Goal: Task Accomplishment & Management: Manage account settings

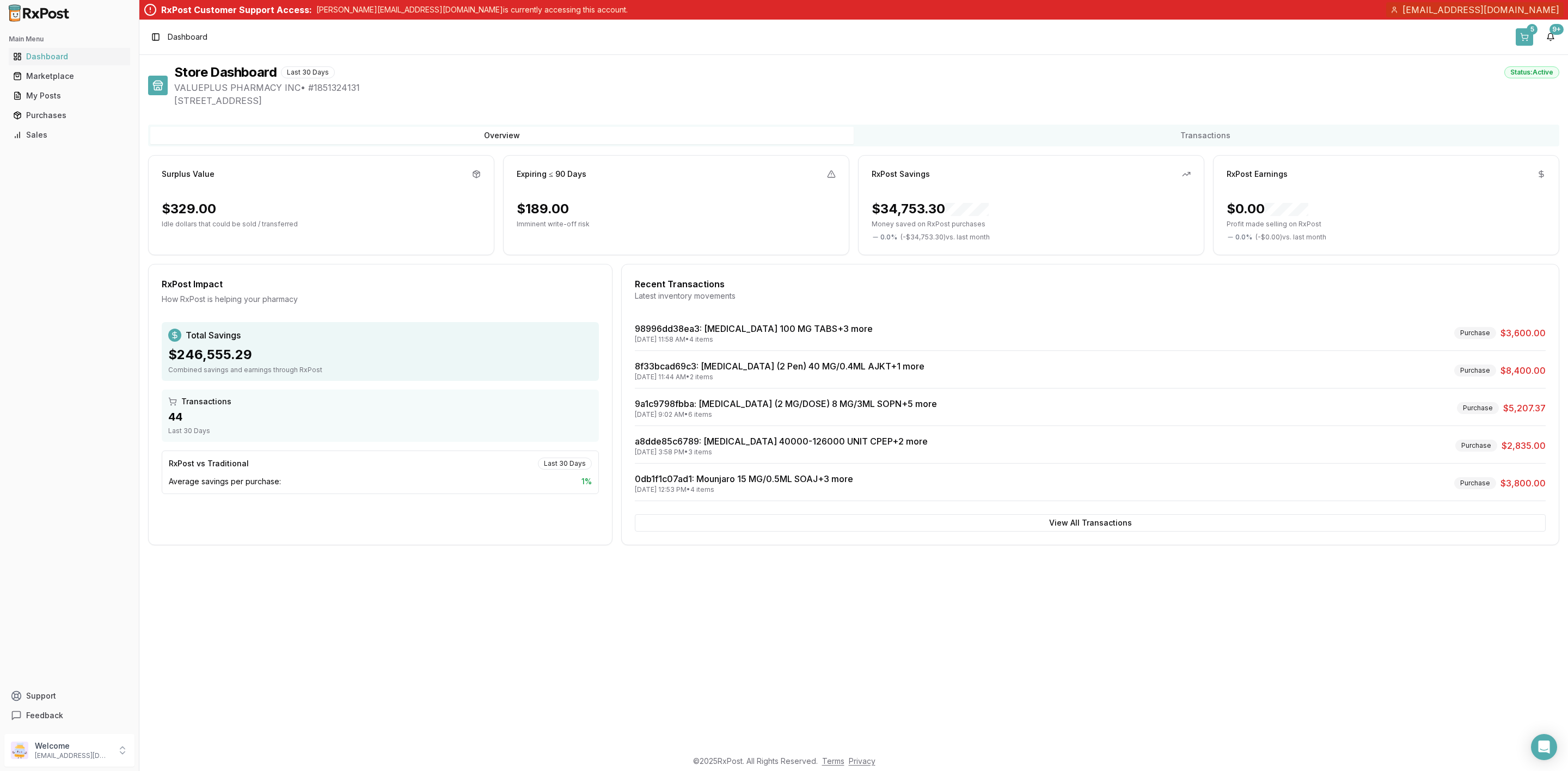
click at [1531, 38] on button "5" at bounding box center [1524, 37] width 18 height 18
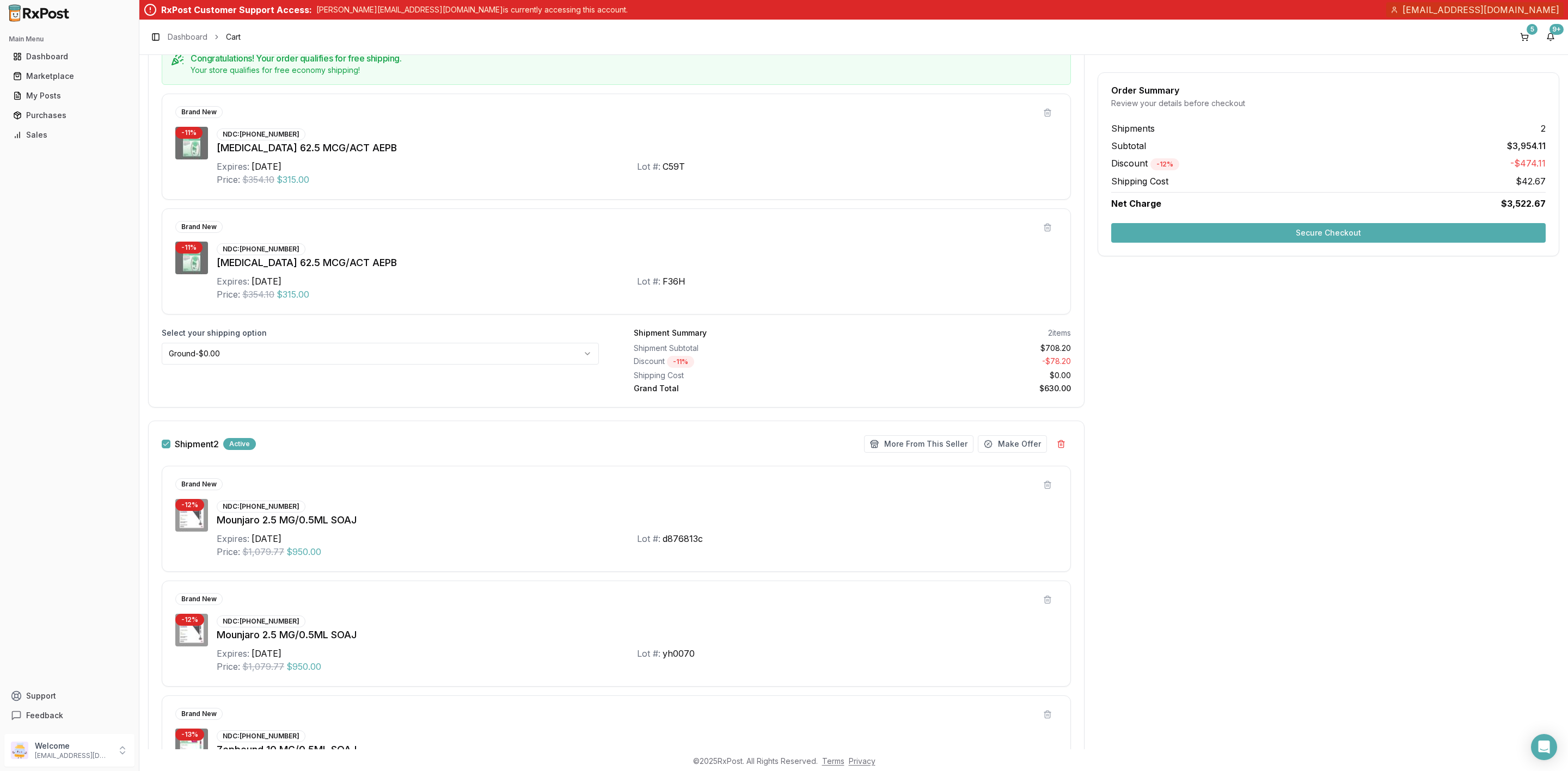
scroll to position [163, 0]
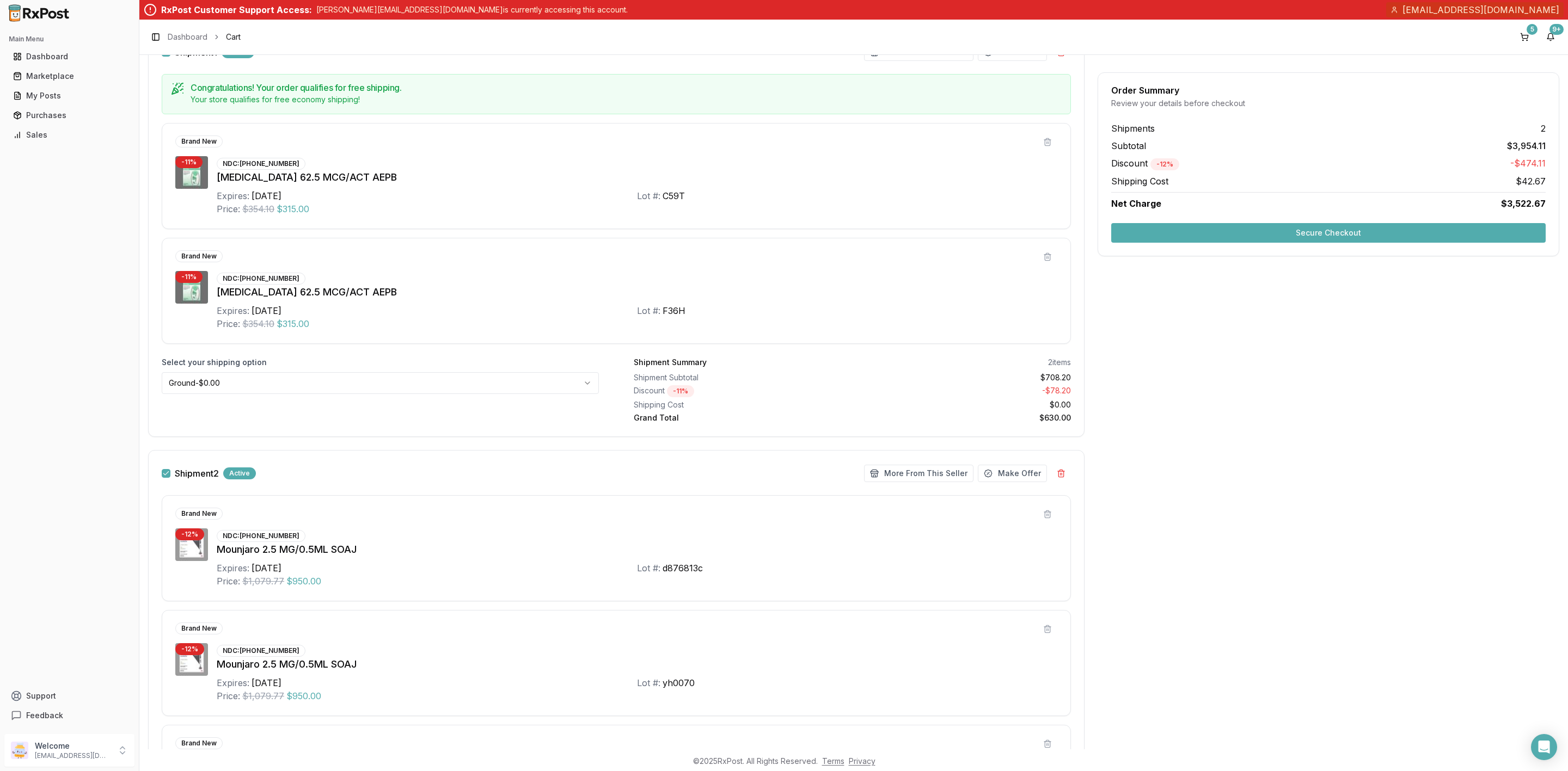
click at [164, 57] on button "button" at bounding box center [166, 52] width 9 height 9
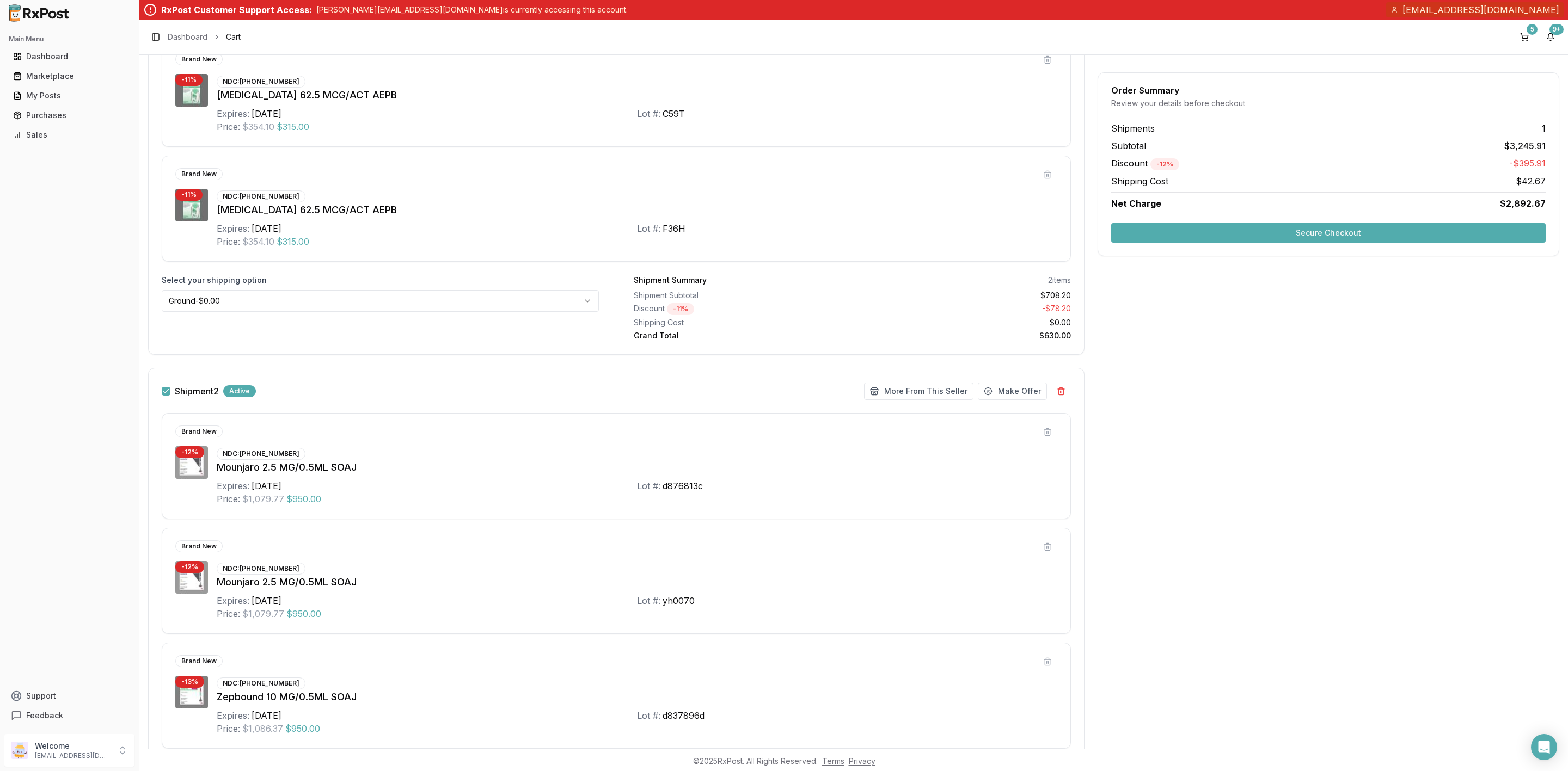
scroll to position [381, 0]
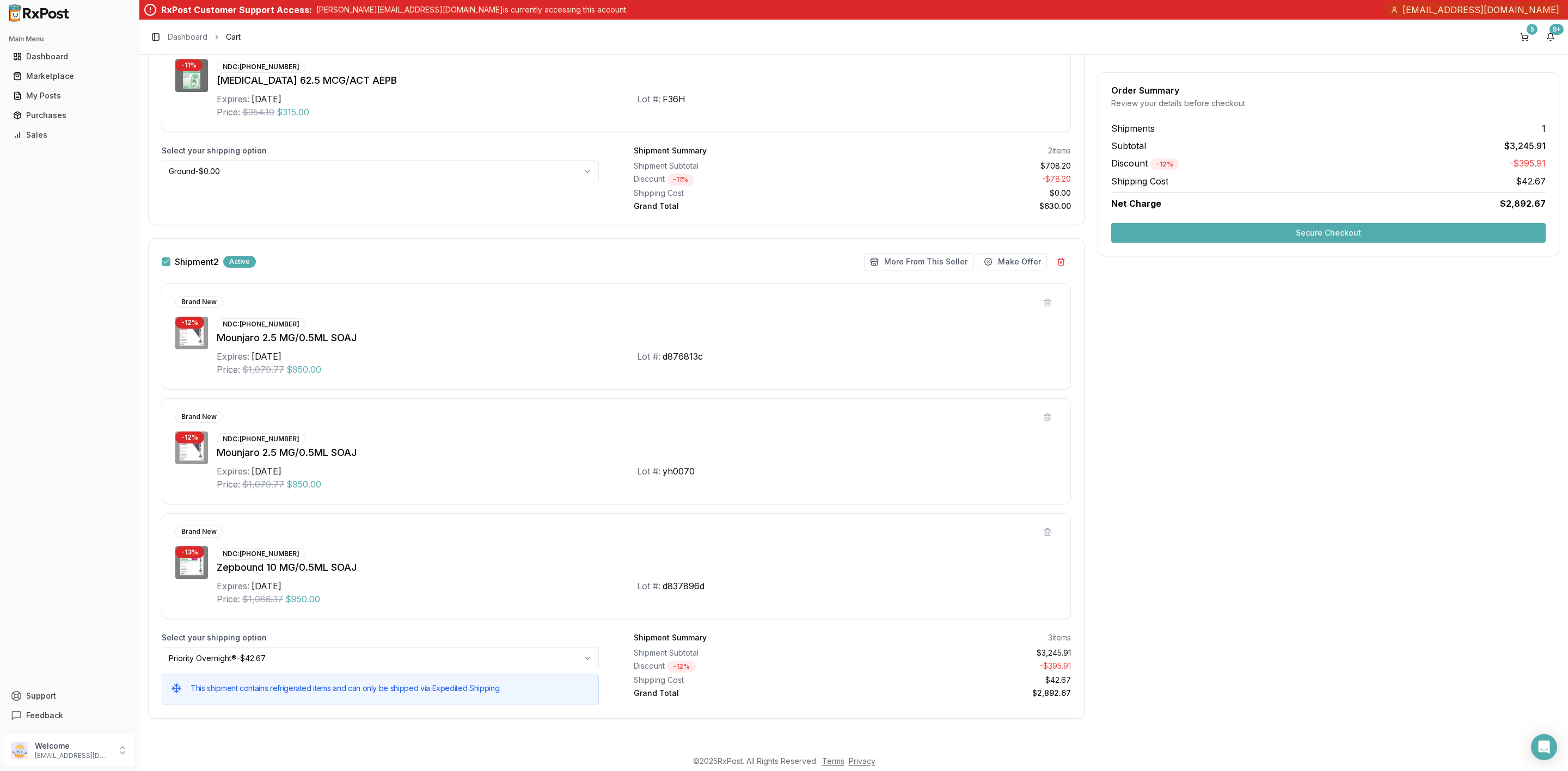
click at [1312, 226] on button "Secure Checkout" at bounding box center [1329, 233] width 435 height 19
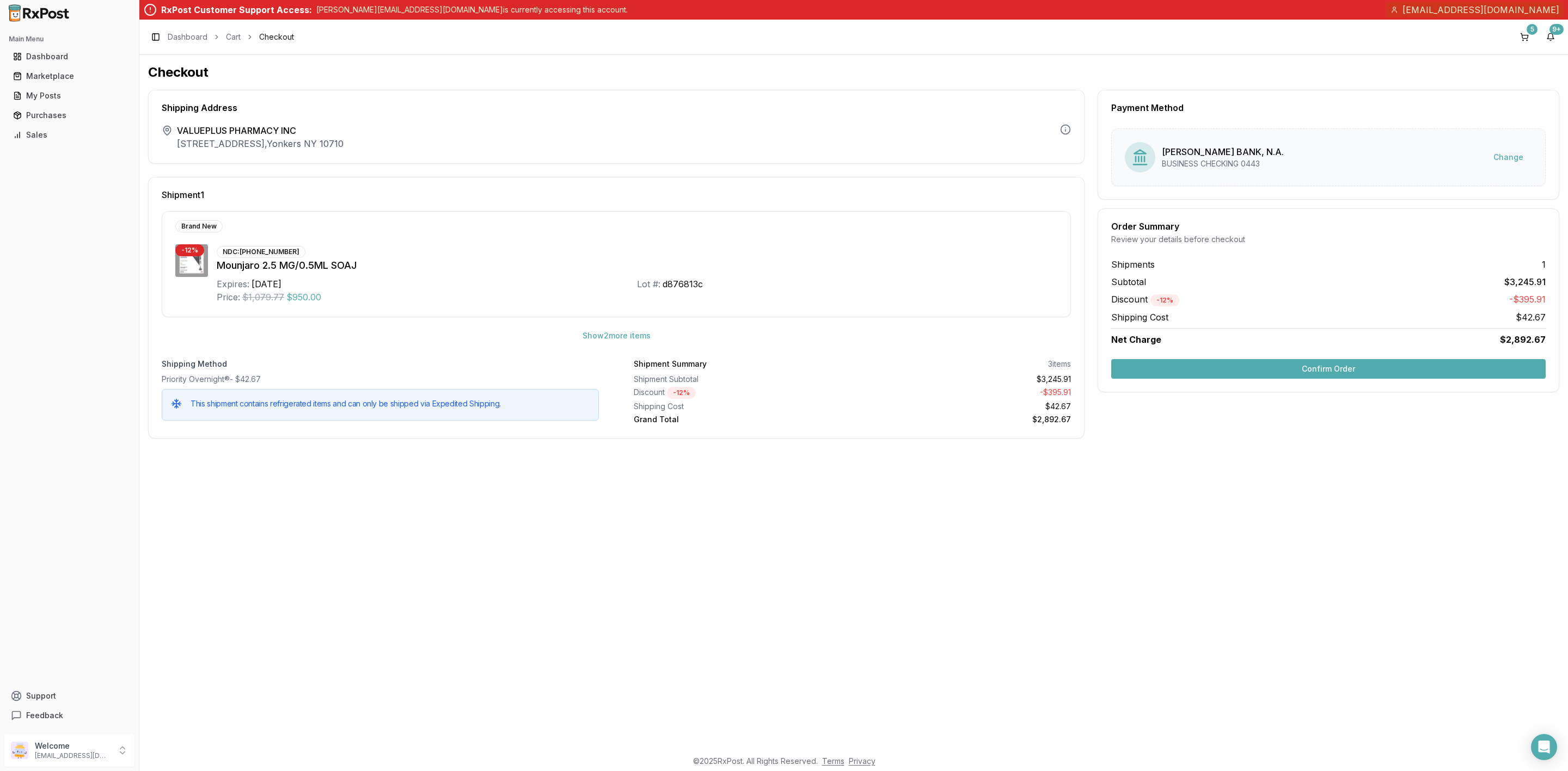
click at [1286, 373] on button "Confirm Order" at bounding box center [1329, 369] width 435 height 19
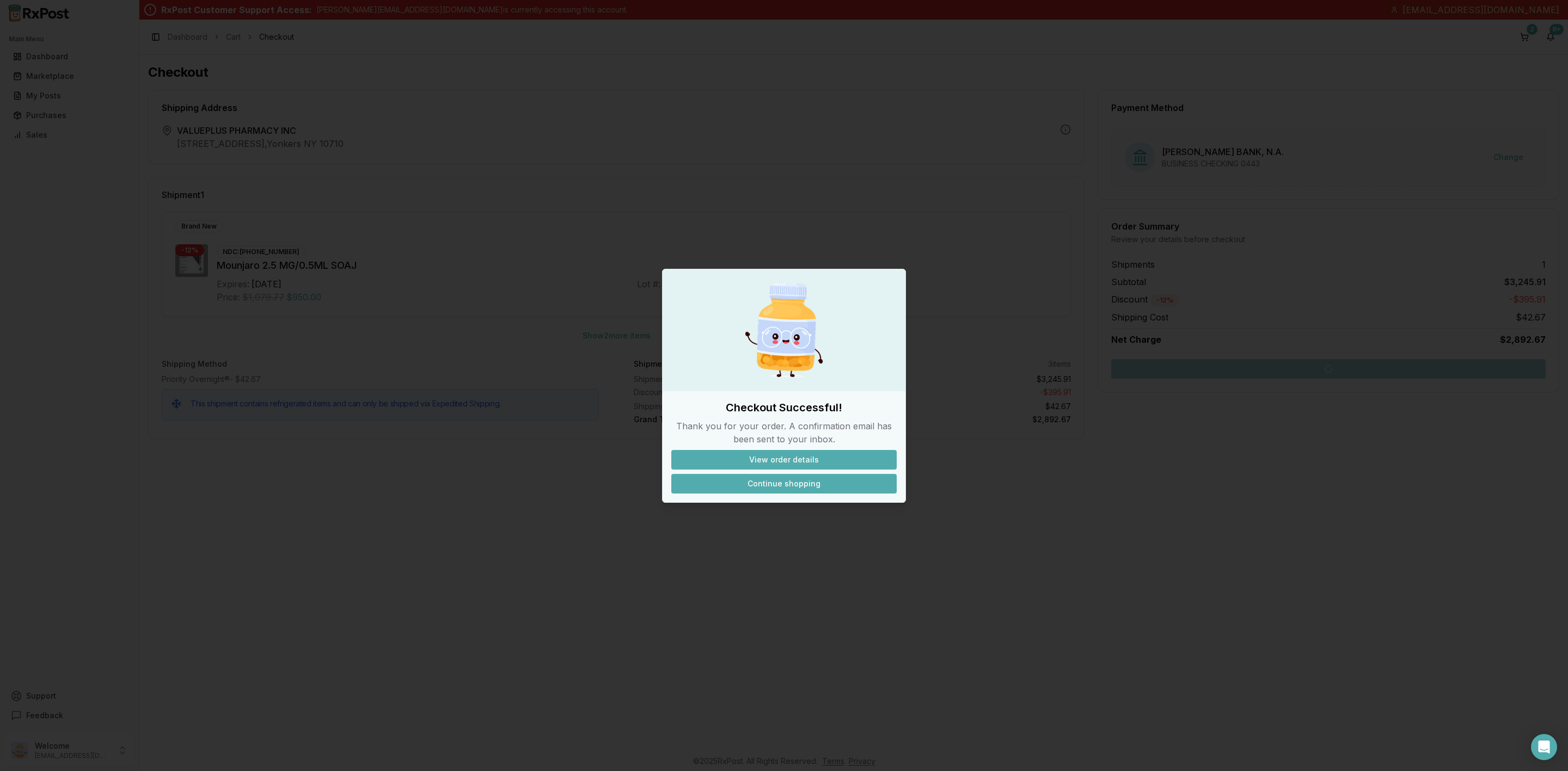
click at [815, 484] on button "Continue shopping" at bounding box center [784, 484] width 225 height 19
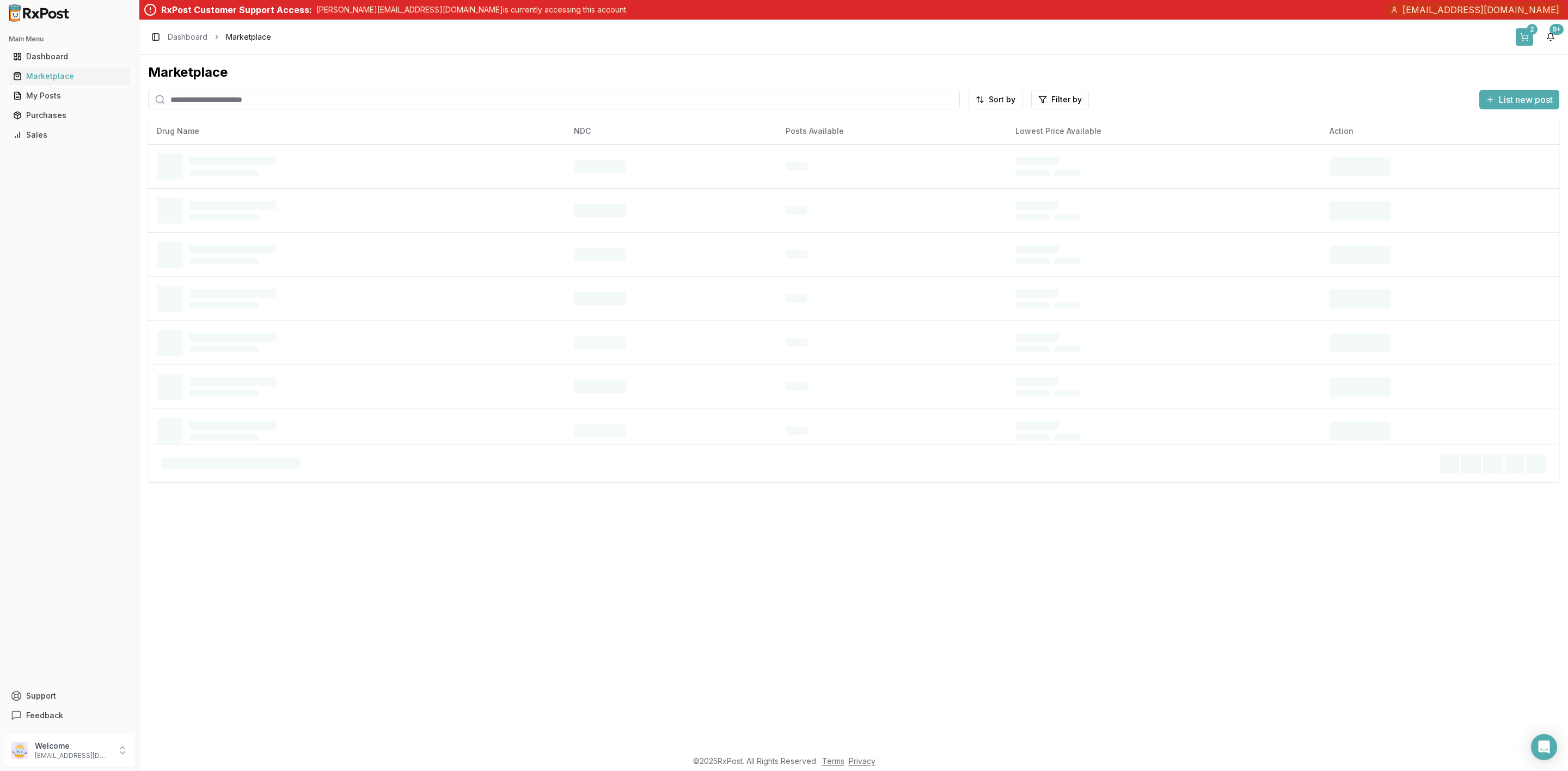
click at [1529, 38] on button "2" at bounding box center [1524, 37] width 18 height 18
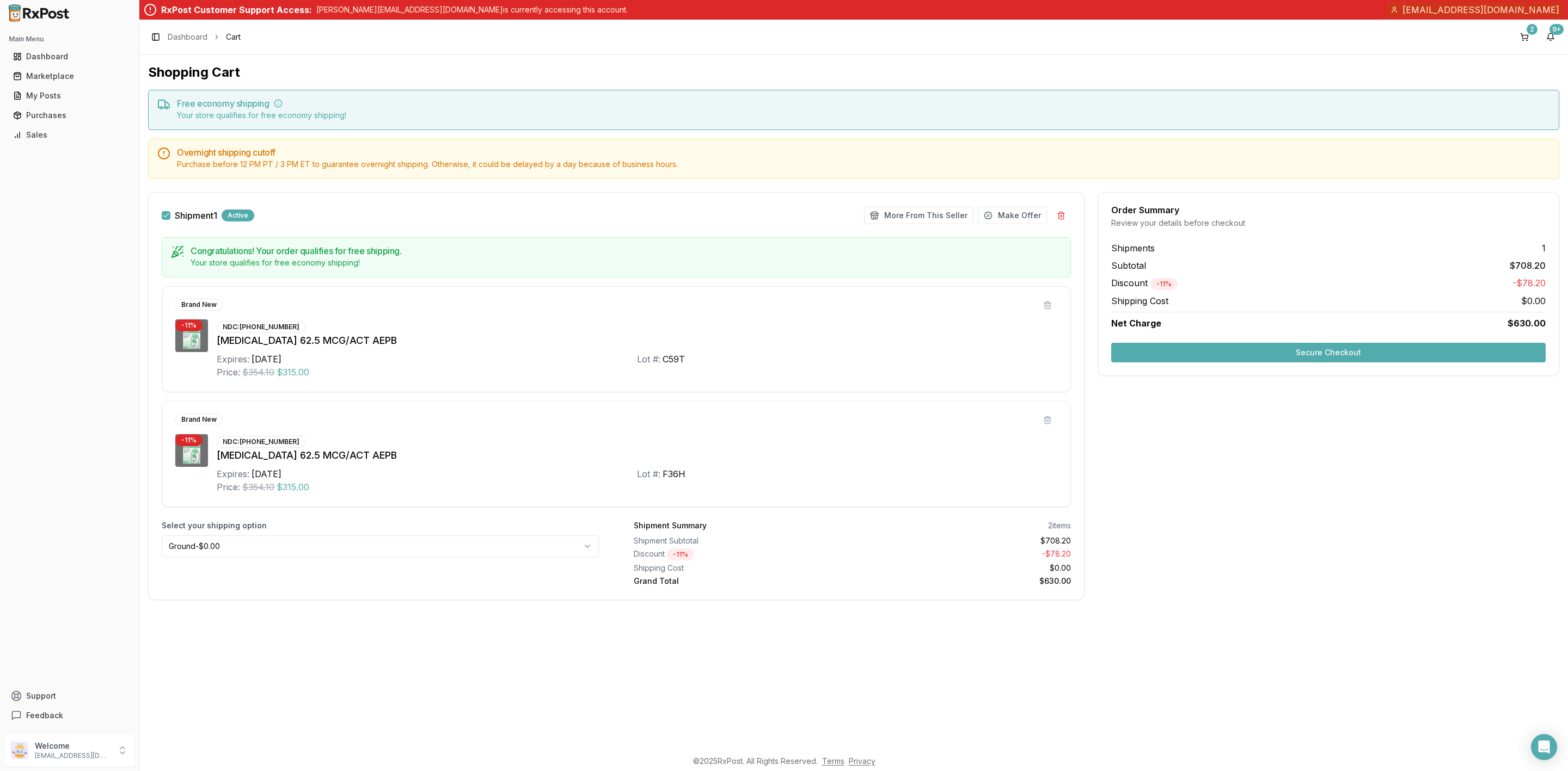
click at [1228, 347] on button "Secure Checkout" at bounding box center [1329, 353] width 435 height 19
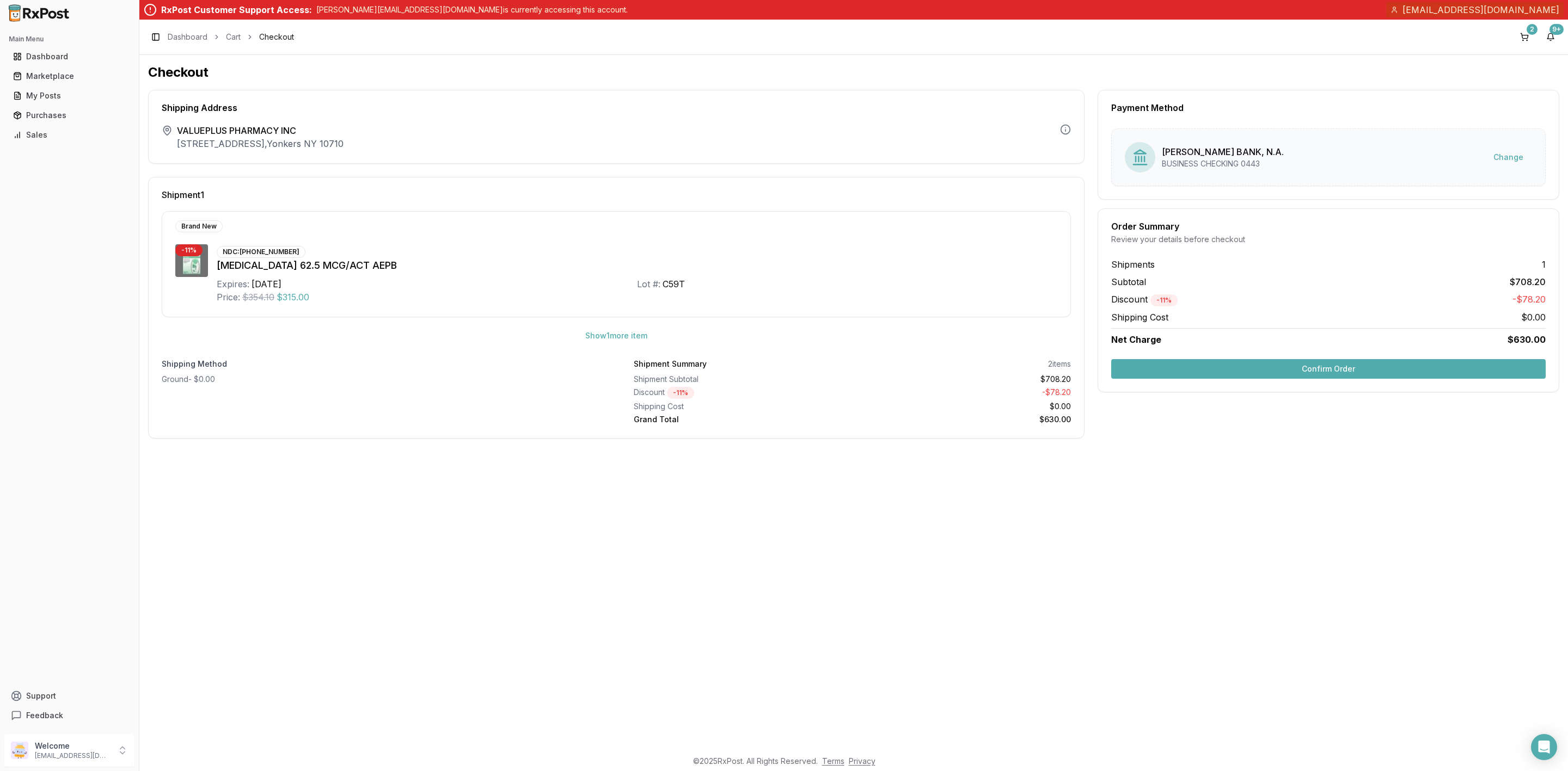
click at [1286, 371] on button "Confirm Order" at bounding box center [1329, 369] width 435 height 19
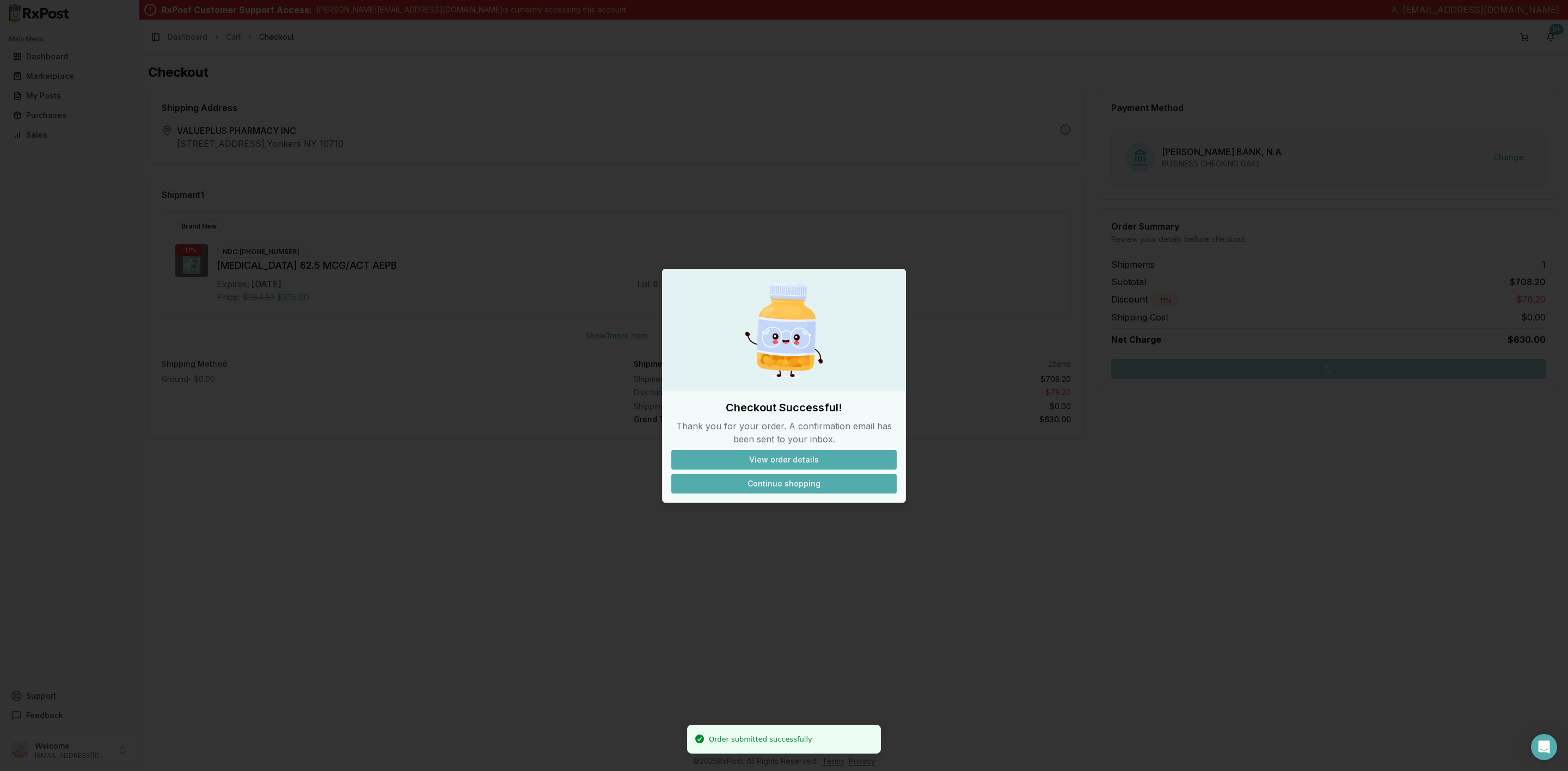
click at [799, 492] on button "Continue shopping" at bounding box center [784, 484] width 225 height 19
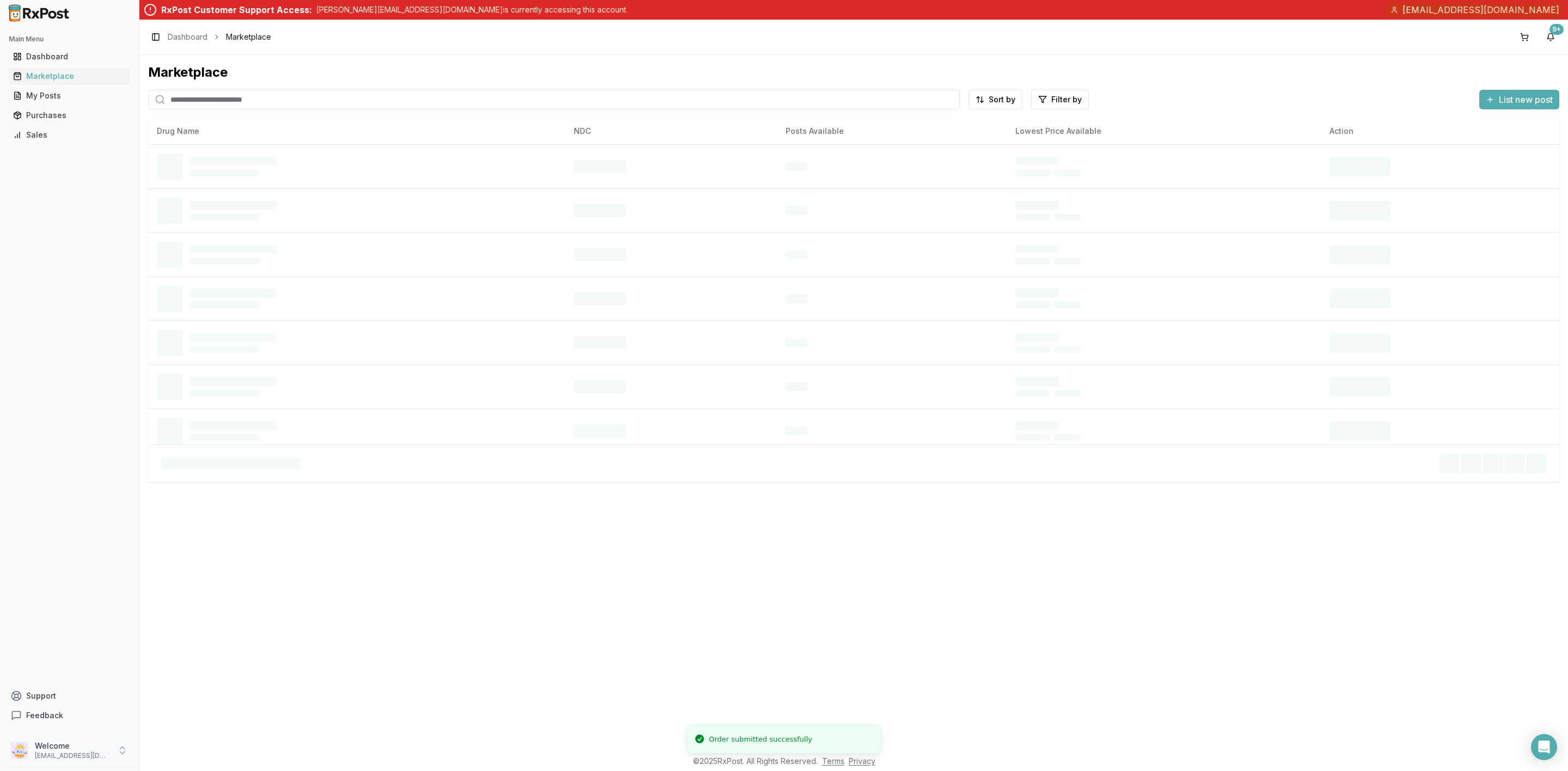
click at [103, 758] on p "info@valuepluspharmacy.net" at bounding box center [72, 756] width 75 height 9
click at [173, 759] on button "Sign Out" at bounding box center [198, 753] width 112 height 18
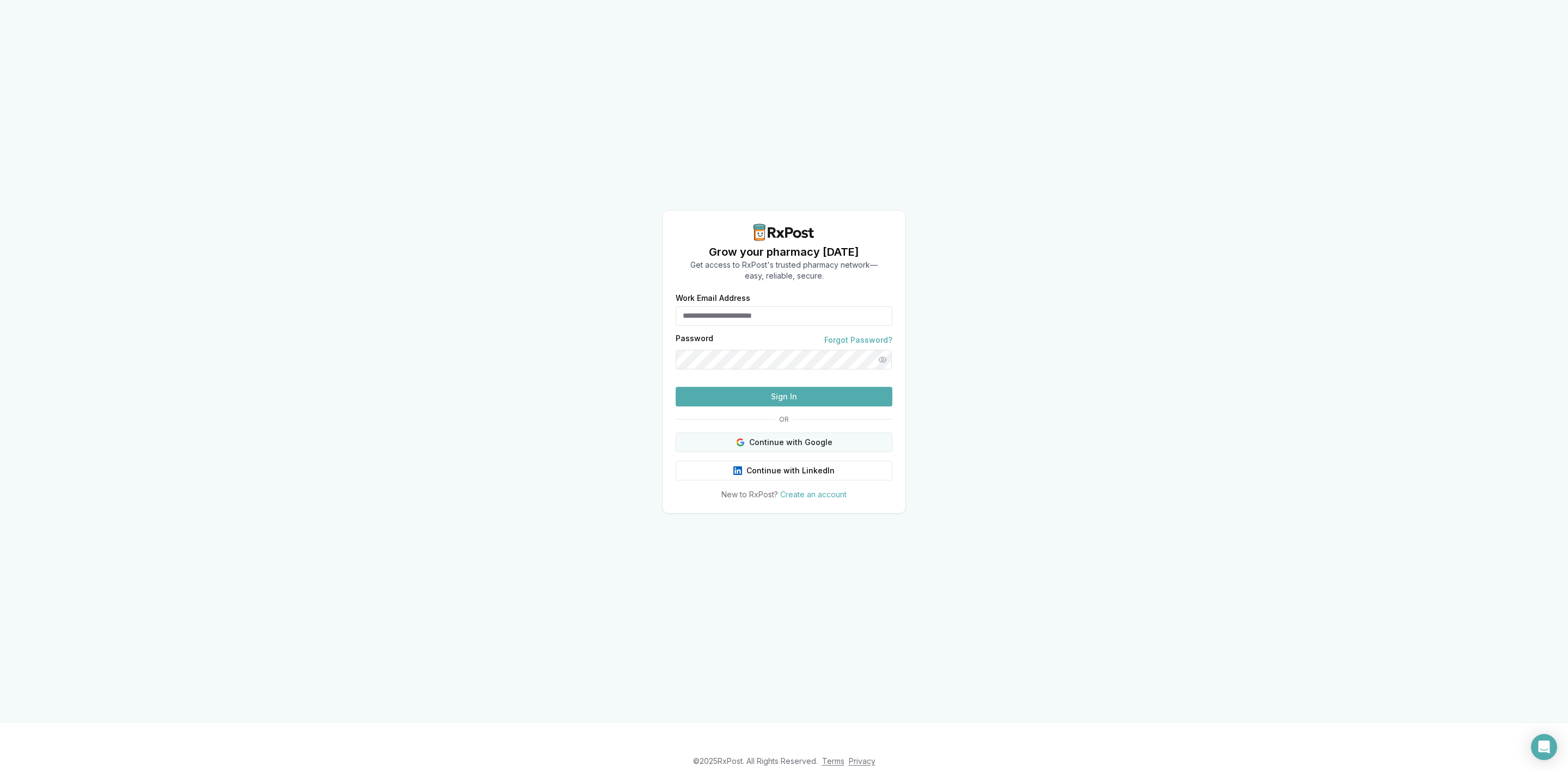
type input "**********"
click at [809, 452] on button "Continue with Google" at bounding box center [784, 442] width 217 height 19
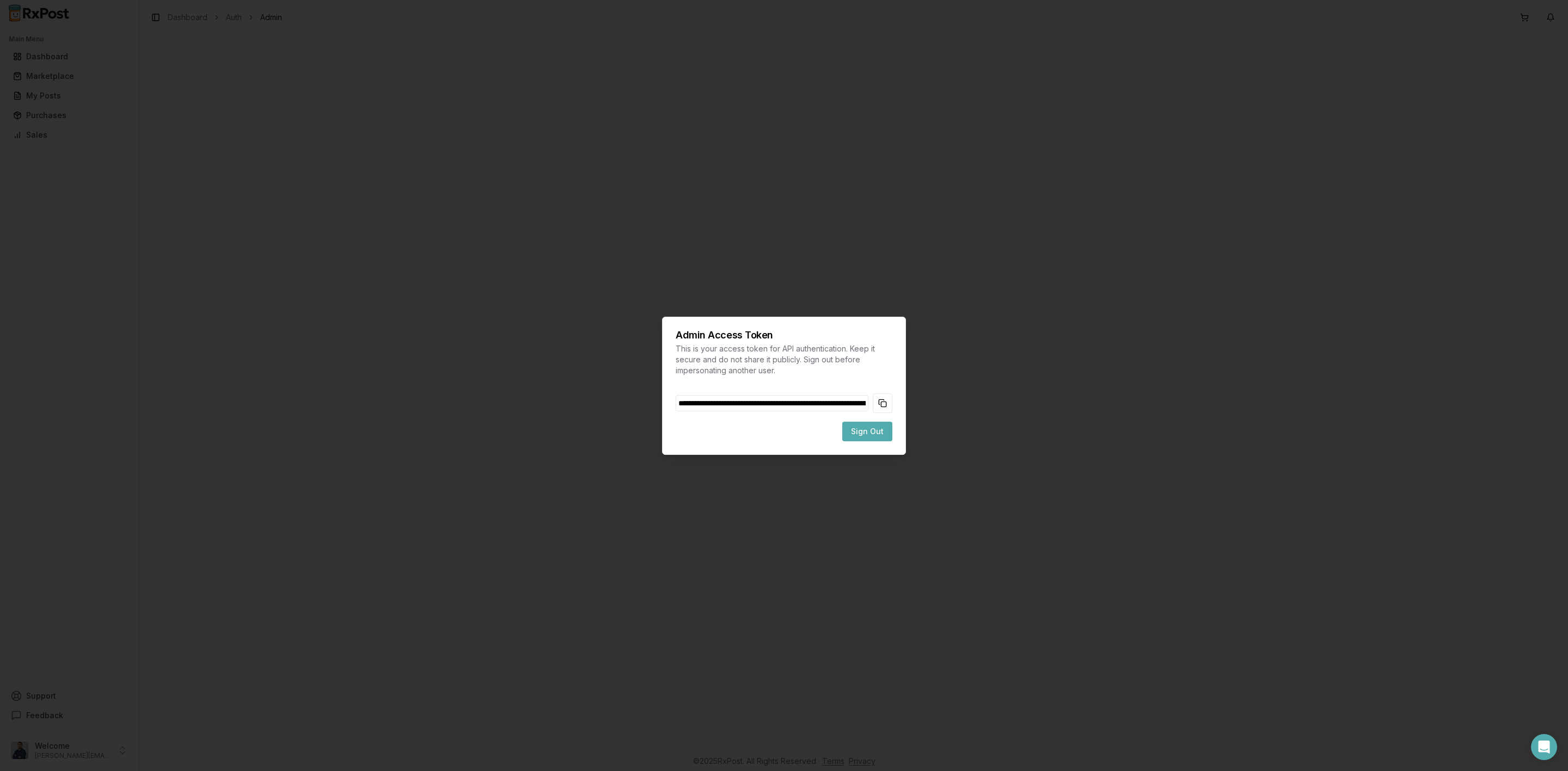
click at [885, 404] on button "Copy token to clipboard" at bounding box center [883, 403] width 19 height 19
drag, startPoint x: 874, startPoint y: 433, endPoint x: 1078, endPoint y: 1, distance: 477.7
click at [874, 431] on span "Sign Out" at bounding box center [867, 431] width 33 height 11
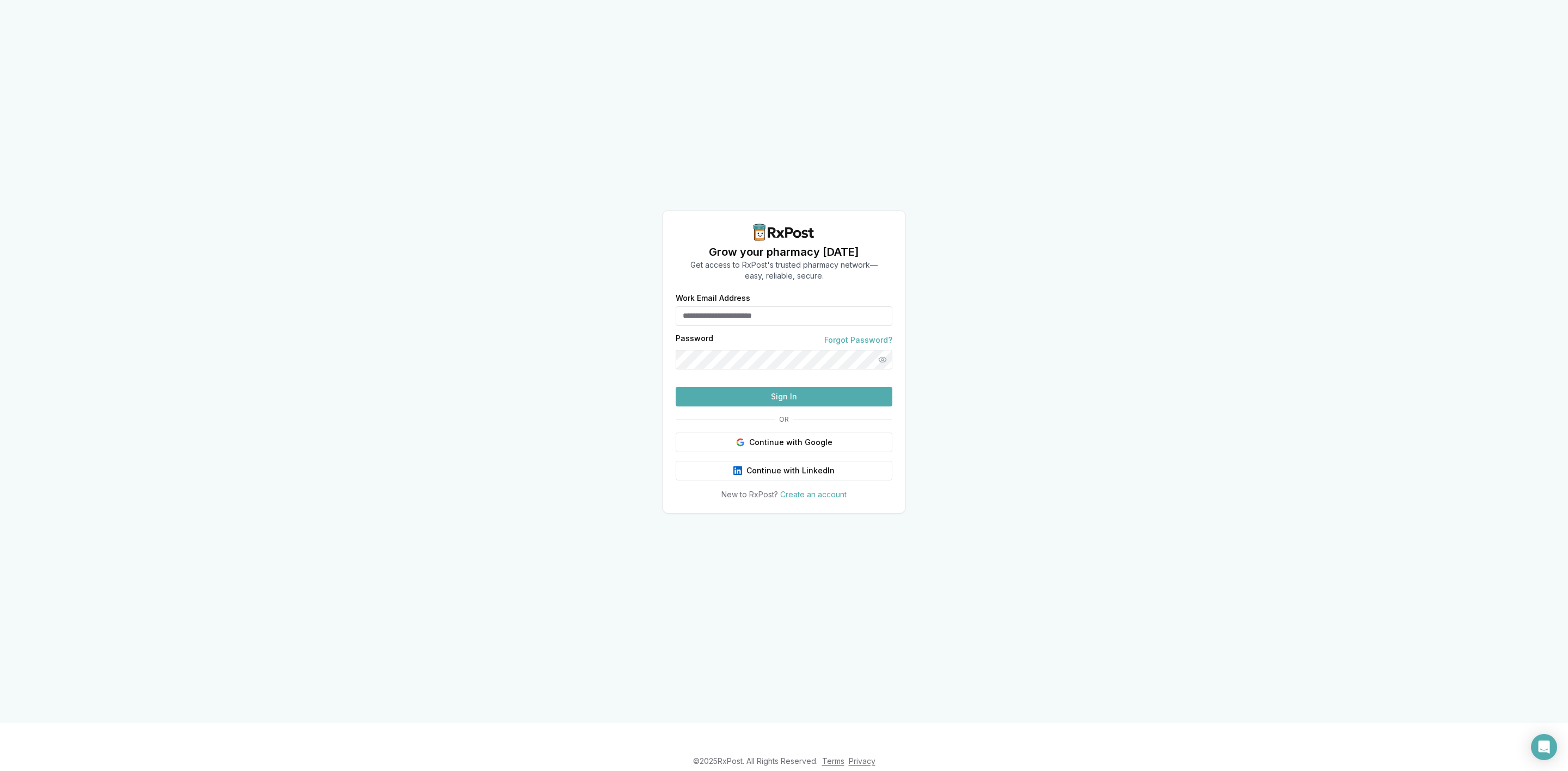
type input "**********"
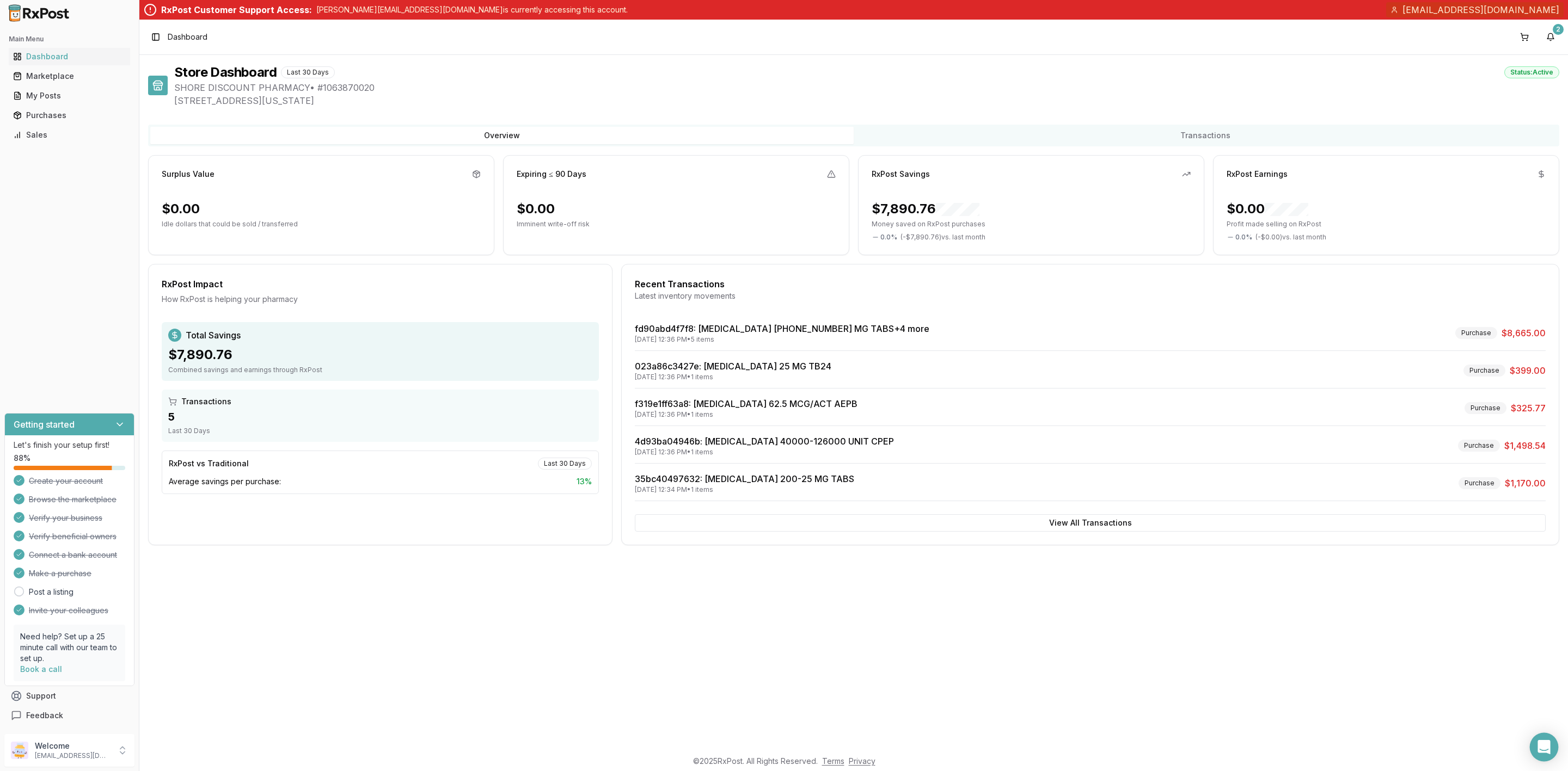
click at [1549, 748] on icon "Open Intercom Messenger" at bounding box center [1544, 747] width 13 height 14
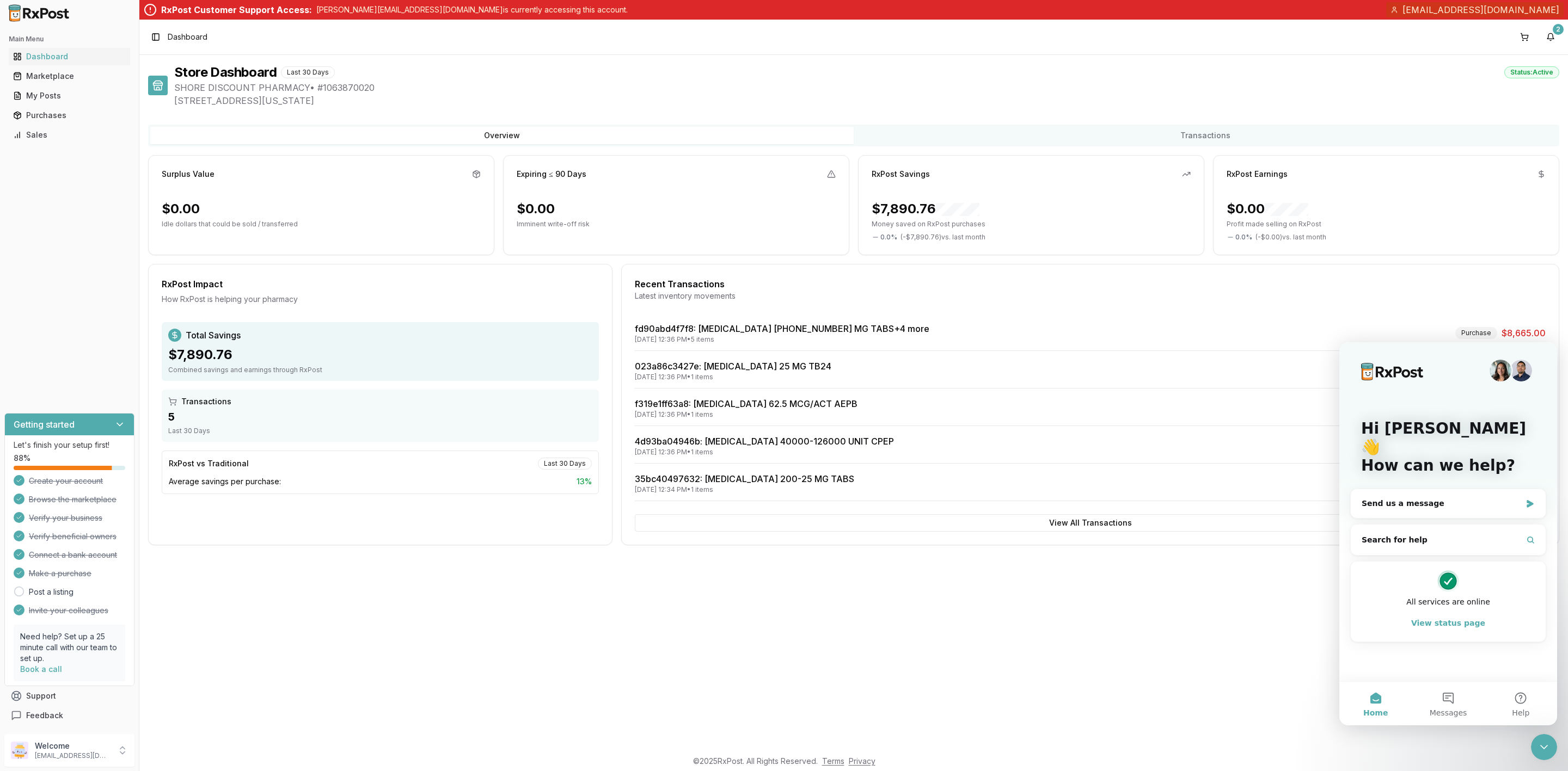
click at [1081, 591] on div "Store Dashboard Last 30 Days Status: Active SHORE DISCOUNT PHARMACY • # 1063870…" at bounding box center [853, 402] width 1429 height 694
click at [69, 755] on p "zahahmaed@comcast.net" at bounding box center [72, 756] width 75 height 9
click at [180, 755] on span "Sign Out" at bounding box center [198, 753] width 103 height 11
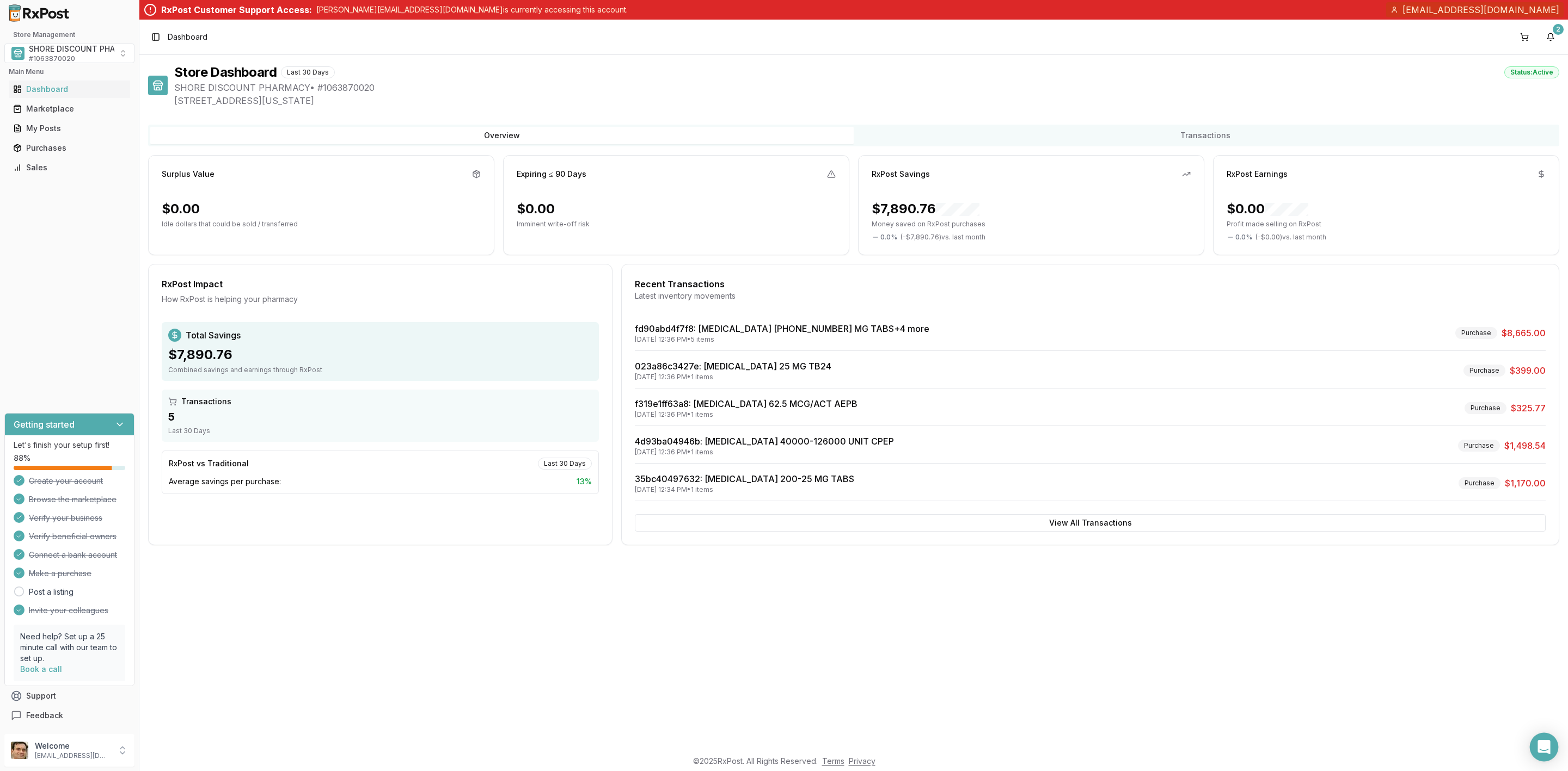
click at [1552, 741] on div "Open Intercom Messenger" at bounding box center [1544, 747] width 29 height 29
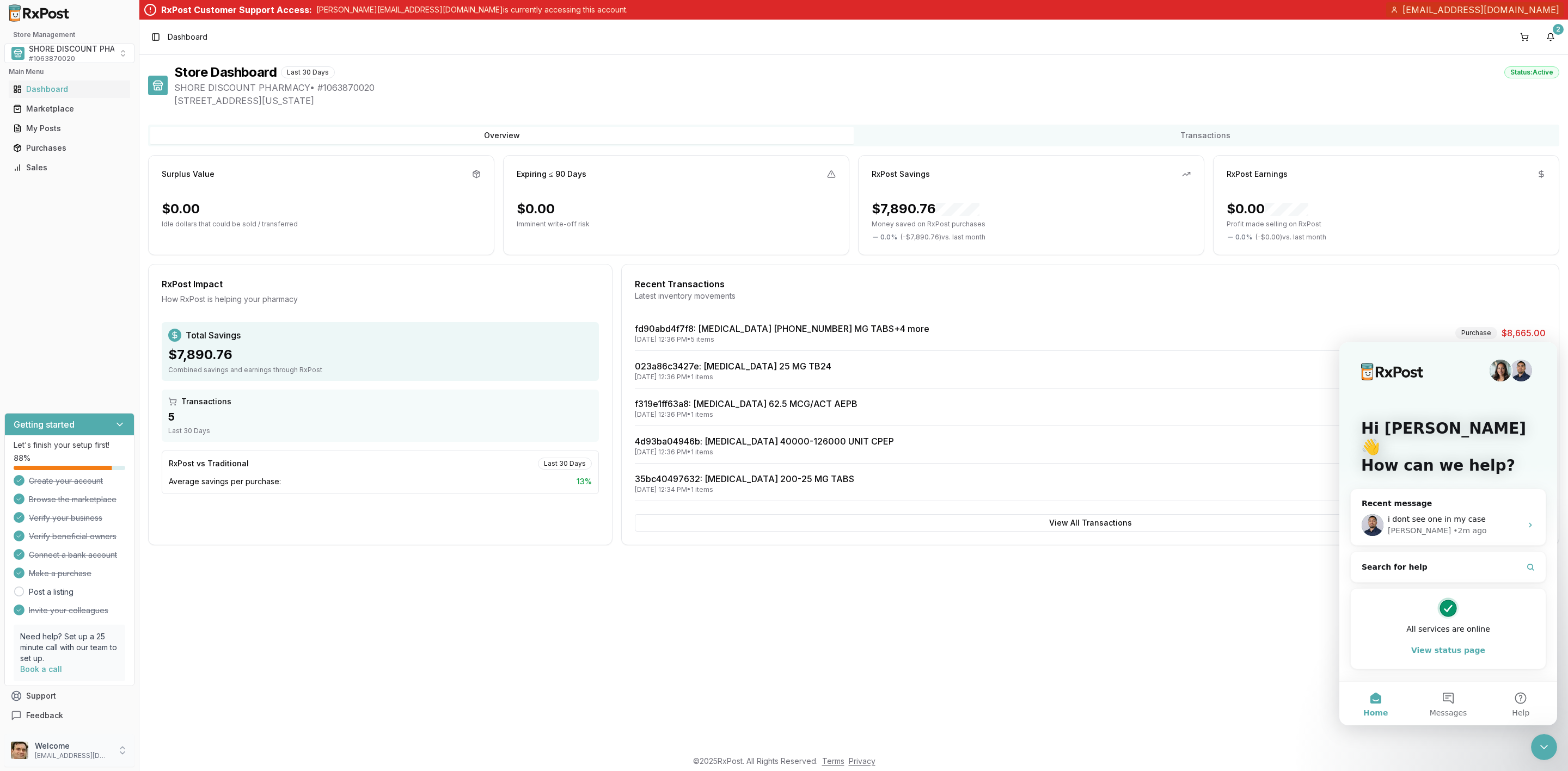
click at [93, 752] on p "waheedaziz@gmail.com" at bounding box center [72, 756] width 75 height 9
click at [183, 755] on span "Sign Out" at bounding box center [198, 753] width 103 height 11
